Goal: Task Accomplishment & Management: Use online tool/utility

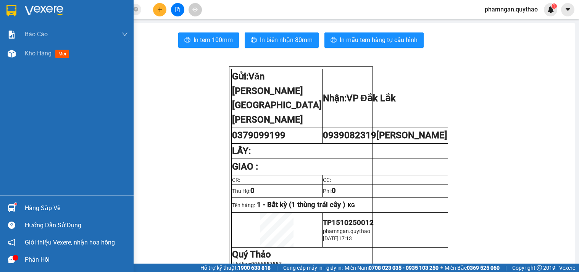
click at [34, 61] on div "Kho hàng mới" at bounding box center [76, 53] width 103 height 19
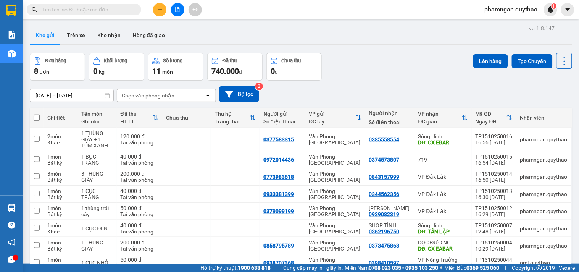
drag, startPoint x: 37, startPoint y: 116, endPoint x: 40, endPoint y: 113, distance: 4.1
click at [37, 115] on span at bounding box center [37, 118] width 6 height 6
click at [37, 114] on input "checkbox" at bounding box center [37, 114] width 0 height 0
checkbox input "true"
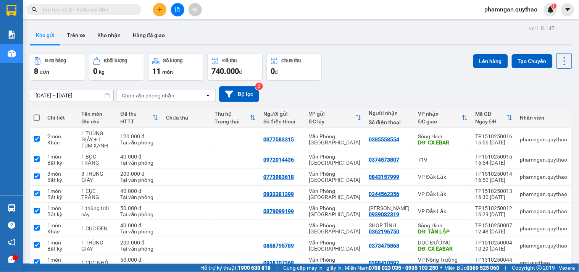
checkbox input "true"
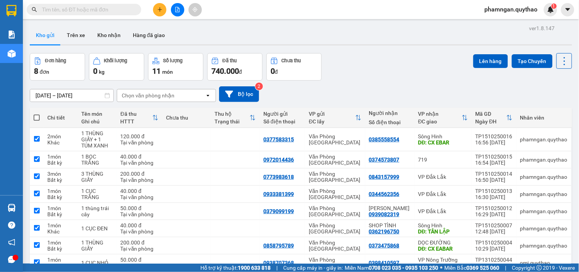
checkbox input "true"
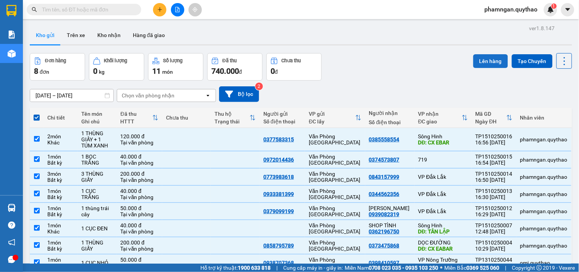
click at [486, 61] on button "Lên hàng" at bounding box center [491, 61] width 35 height 14
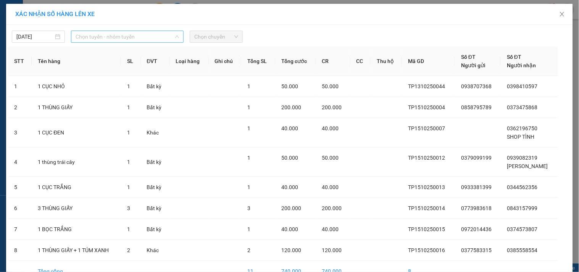
click at [117, 37] on span "Chọn tuyến - nhóm tuyến" at bounding box center [127, 36] width 103 height 11
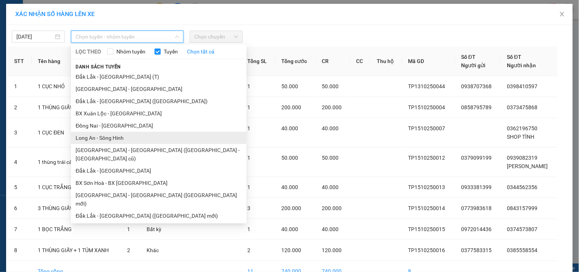
click at [98, 141] on li "Long An - Sông Hinh" at bounding box center [159, 138] width 176 height 12
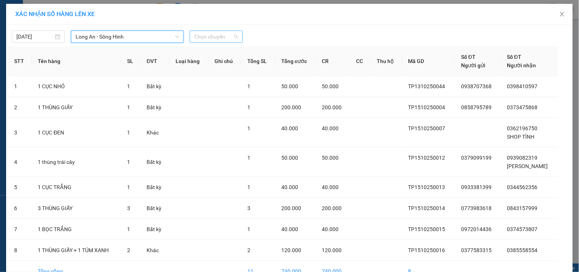
click at [223, 33] on span "Chọn chuyến" at bounding box center [216, 36] width 44 height 11
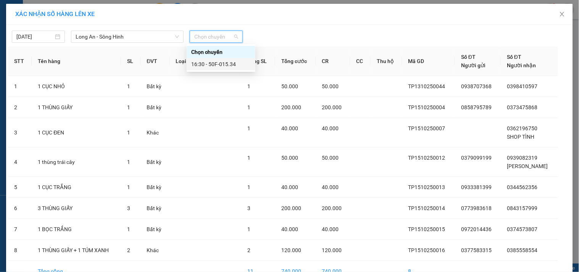
click at [227, 62] on div "16:30 - 50F-015.34" at bounding box center [221, 64] width 60 height 8
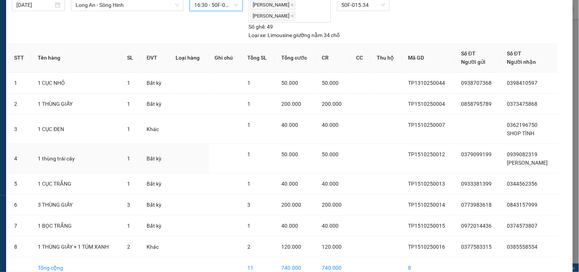
scroll to position [73, 0]
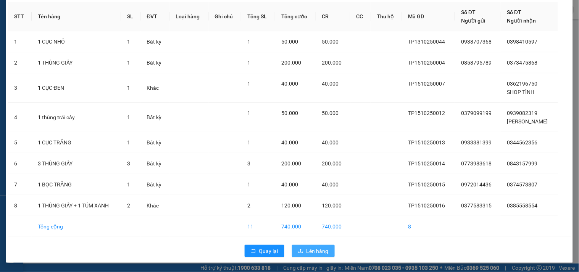
click at [292, 249] on button "Lên hàng" at bounding box center [313, 251] width 43 height 12
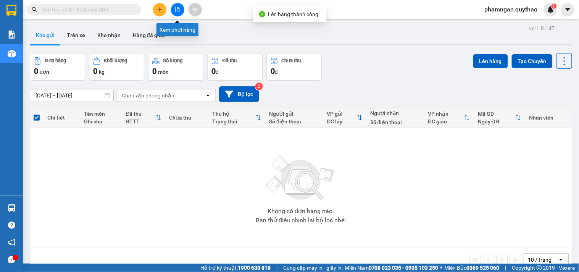
click at [173, 11] on button at bounding box center [177, 9] width 13 height 13
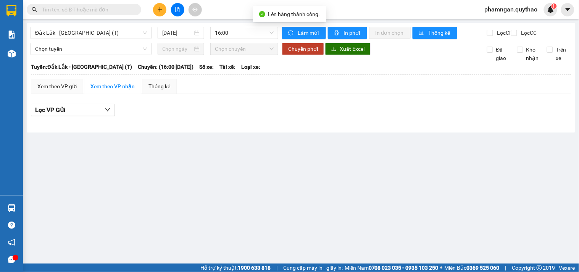
click at [120, 26] on div "Đắk Lắk - Sài Gòn (T) 15/10/2025 16:00 Làm mới In phơi In đơn chọn Thống kê Lọc…" at bounding box center [301, 78] width 549 height 110
click at [120, 29] on span "Đắk Lắk - Sài Gòn (T)" at bounding box center [91, 32] width 112 height 11
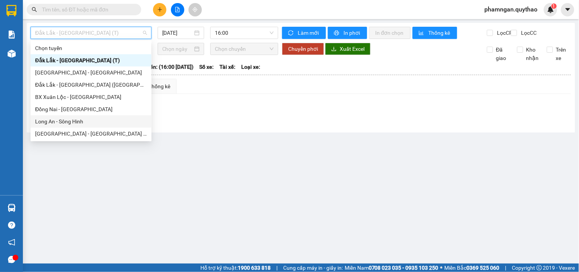
click at [59, 120] on div "Long An - Sông Hinh" at bounding box center [91, 121] width 112 height 8
type input "[DATE]"
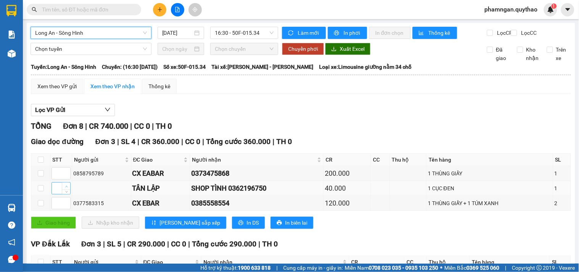
drag, startPoint x: 59, startPoint y: 199, endPoint x: 70, endPoint y: 191, distance: 13.7
click at [59, 194] on input at bounding box center [61, 188] width 18 height 11
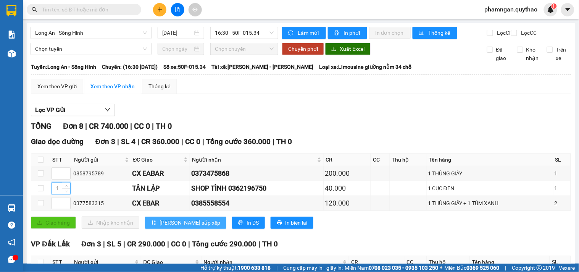
type input "1"
click at [171, 227] on span "Lưu sắp xếp" at bounding box center [190, 222] width 61 height 8
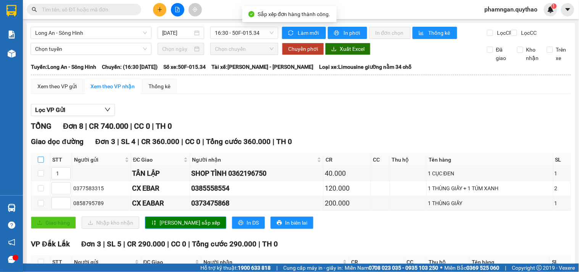
click at [39, 163] on input "checkbox" at bounding box center [41, 160] width 6 height 6
checkbox input "true"
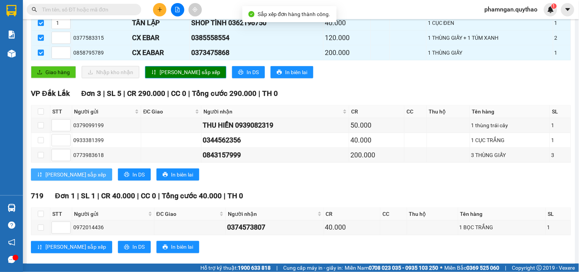
scroll to position [170, 0]
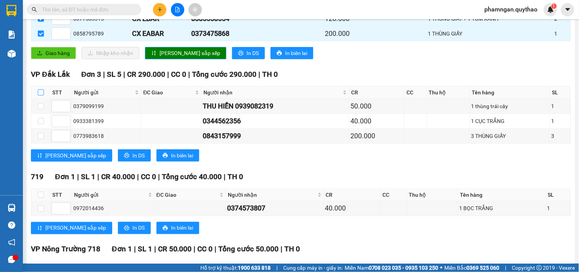
click at [38, 95] on input "checkbox" at bounding box center [41, 92] width 6 height 6
checkbox input "true"
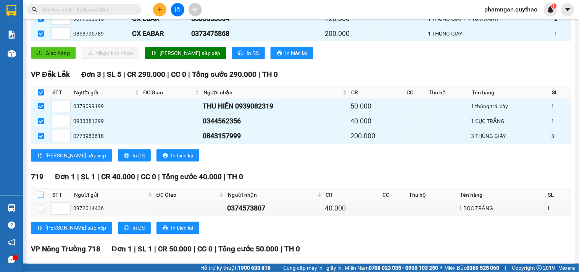
click at [39, 198] on input "checkbox" at bounding box center [41, 195] width 6 height 6
checkbox input "true"
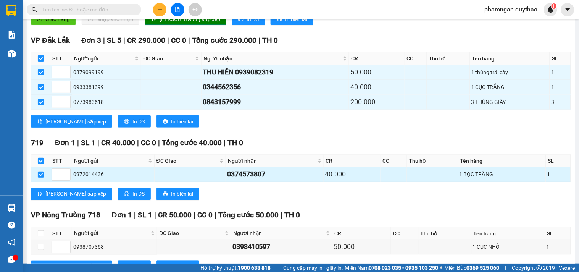
scroll to position [242, 0]
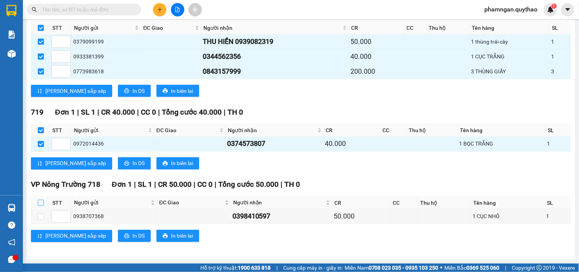
click at [40, 205] on input "checkbox" at bounding box center [41, 203] width 6 height 6
checkbox input "true"
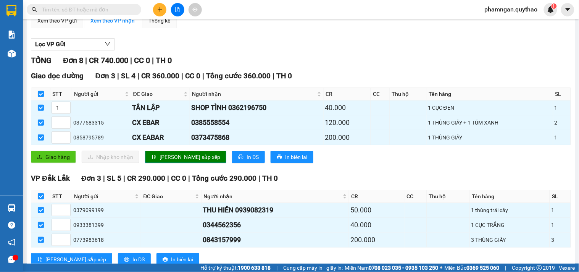
scroll to position [0, 0]
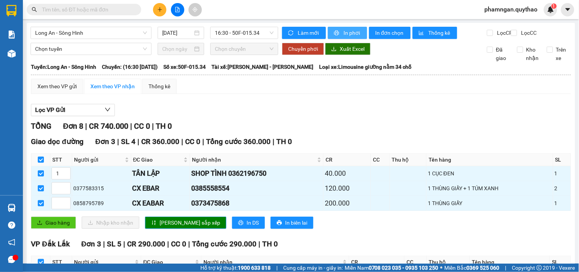
click at [354, 34] on span "In phơi" at bounding box center [353, 33] width 18 height 8
click at [353, 34] on span "In phơi" at bounding box center [353, 33] width 18 height 8
drag, startPoint x: 97, startPoint y: 39, endPoint x: 78, endPoint y: 59, distance: 27.6
click at [97, 39] on div "Long An - Sông Hinh 15/10/2025 16:30 - 50F-015.34" at bounding box center [155, 33] width 248 height 12
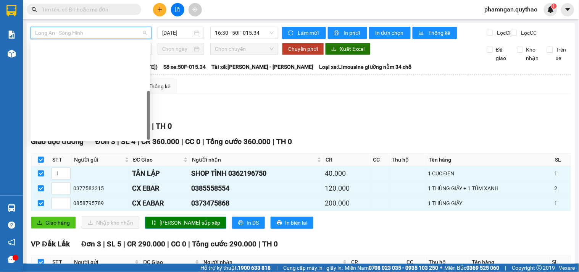
click at [102, 215] on div "Sài Gòn - Đắk Lắk (BXMT - BXMĐ cũ)" at bounding box center [90, 219] width 110 height 8
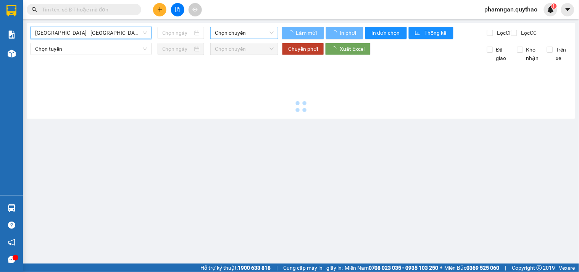
type input "[DATE]"
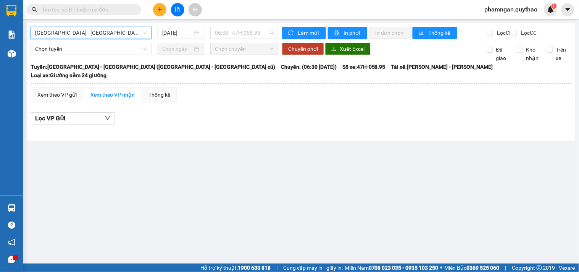
drag, startPoint x: 251, startPoint y: 34, endPoint x: 272, endPoint y: 55, distance: 29.7
click at [253, 35] on span "06:30 - 47H-058.95" at bounding box center [244, 32] width 59 height 11
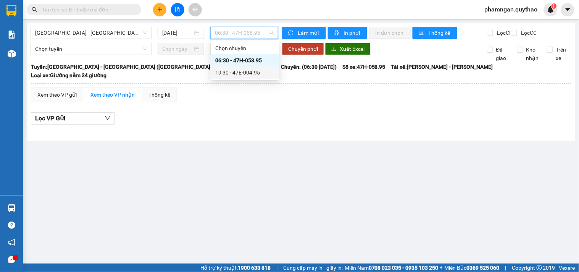
drag, startPoint x: 262, startPoint y: 70, endPoint x: 322, endPoint y: 48, distance: 64.1
click at [265, 70] on div "19:30 - 47E-004.95" at bounding box center [245, 72] width 60 height 8
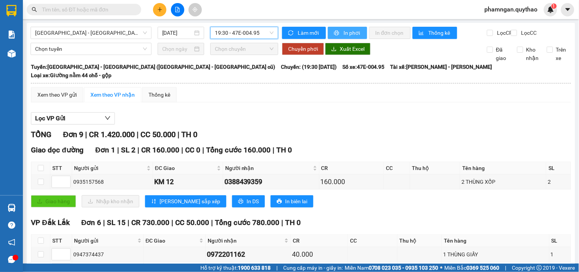
click at [356, 32] on span "In phơi" at bounding box center [353, 33] width 18 height 8
